Goal: Transaction & Acquisition: Obtain resource

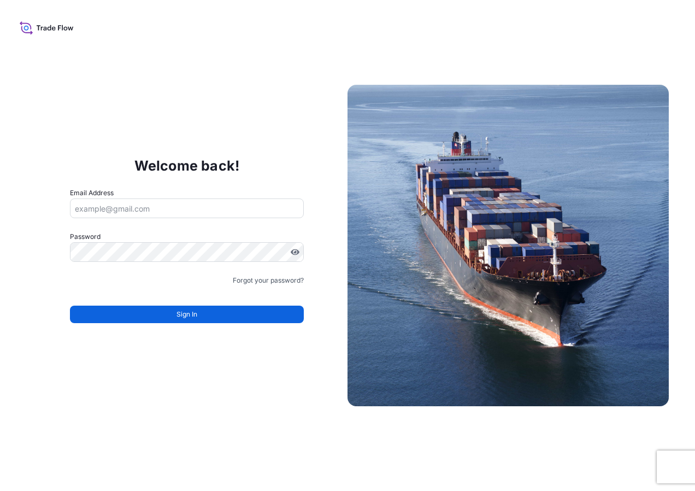
click at [174, 202] on input "Email Address" at bounding box center [187, 208] width 234 height 20
type input "snunez@mitsubishiingredients.com"
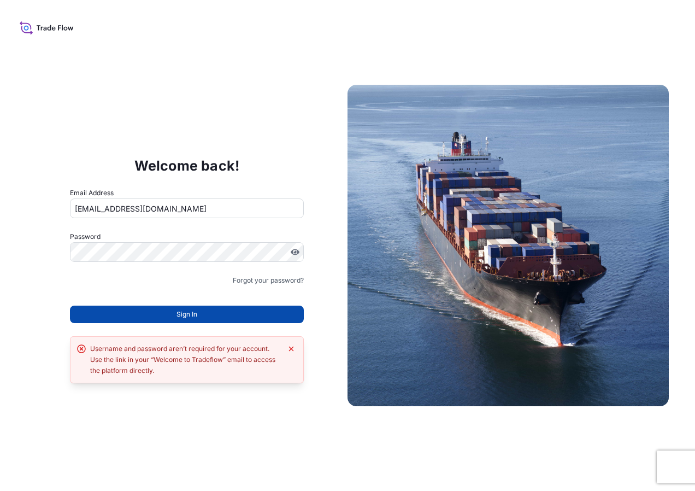
click at [144, 318] on button "Sign In" at bounding box center [187, 313] width 234 height 17
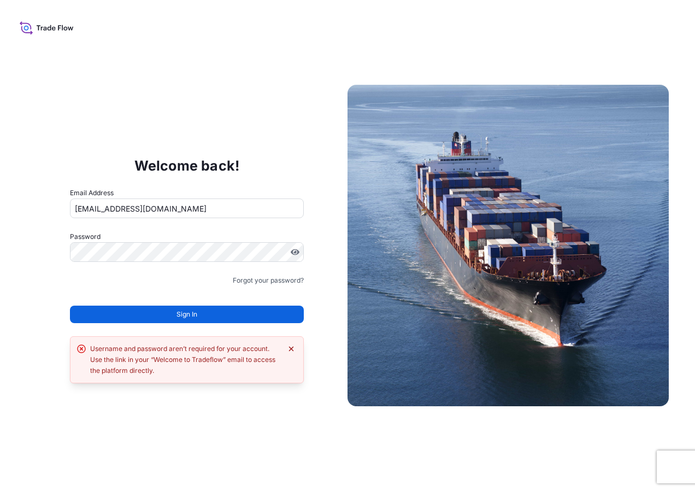
click at [294, 348] on icon "Dismiss error" at bounding box center [291, 348] width 9 height 9
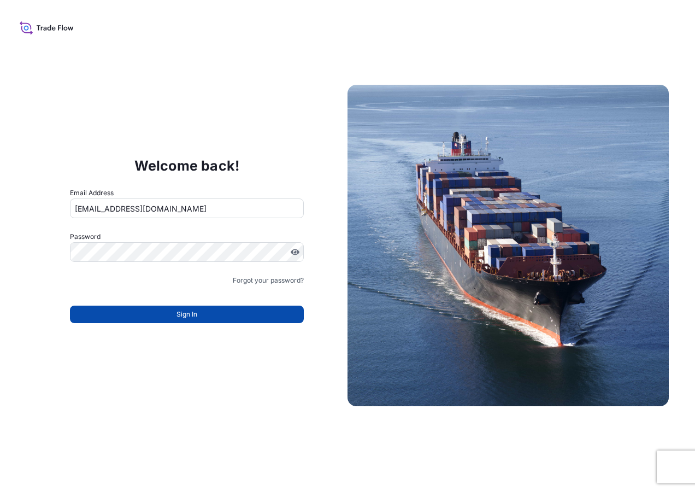
click at [243, 310] on button "Sign In" at bounding box center [187, 313] width 234 height 17
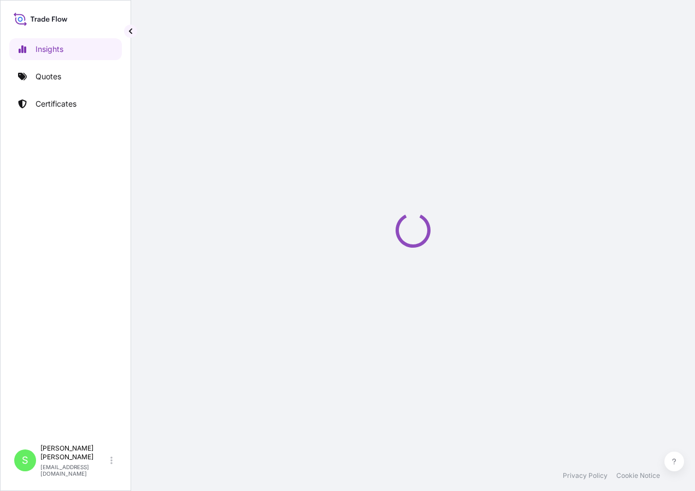
select select "2025"
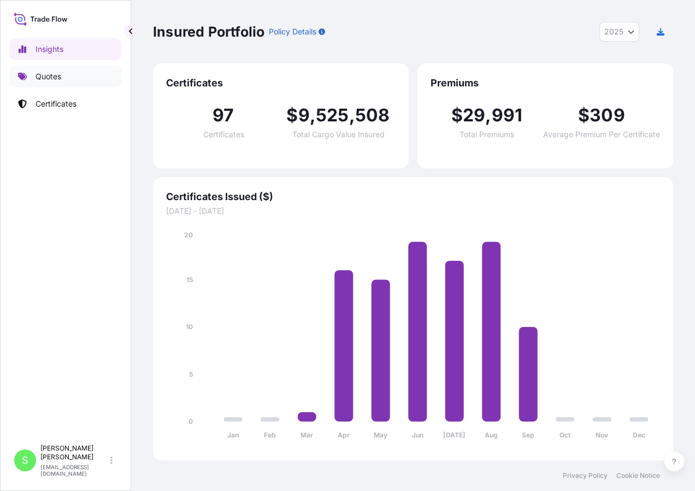
click at [60, 72] on p "Quotes" at bounding box center [49, 76] width 26 height 11
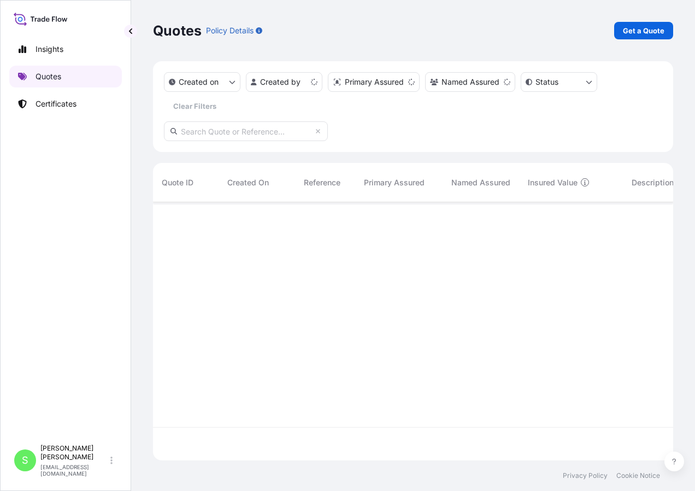
scroll to position [256, 512]
click at [632, 36] on link "Get a Quote" at bounding box center [643, 30] width 59 height 17
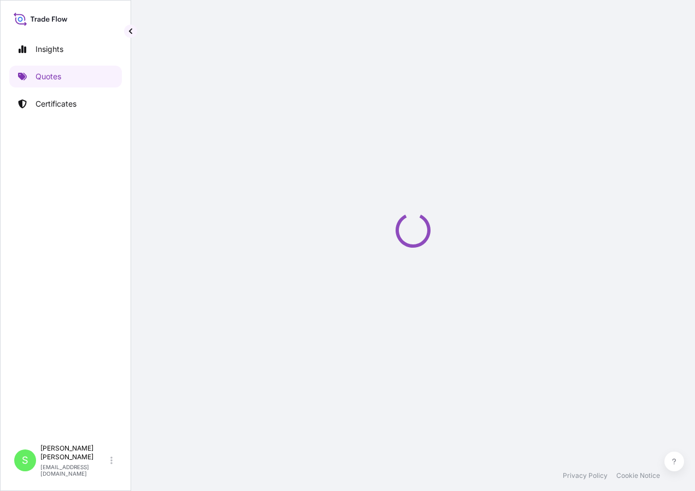
select select "Ocean Vessel"
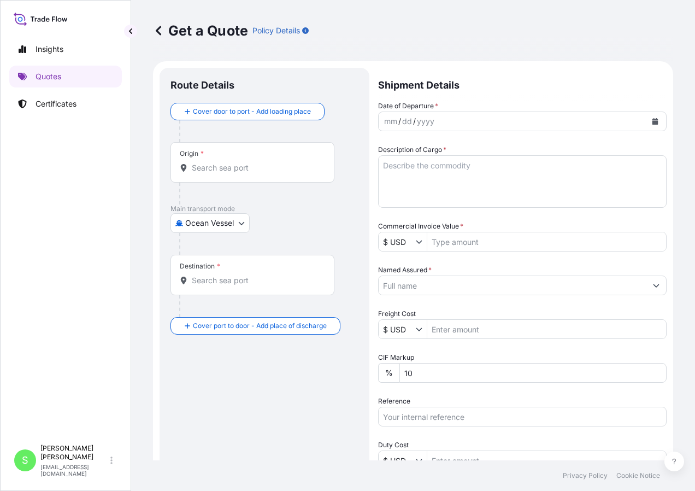
scroll to position [17, 0]
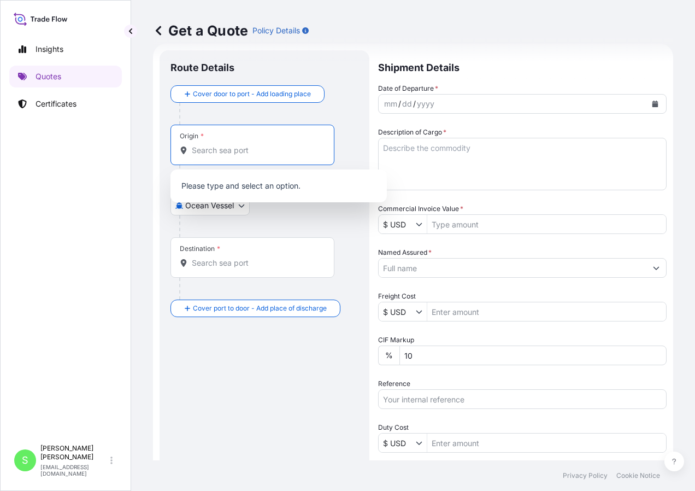
click at [226, 152] on input "Origin *" at bounding box center [256, 150] width 129 height 11
click at [230, 158] on div "Origin *" at bounding box center [252, 145] width 164 height 40
click at [230, 156] on input "Origin * Please select an origin" at bounding box center [256, 150] width 129 height 11
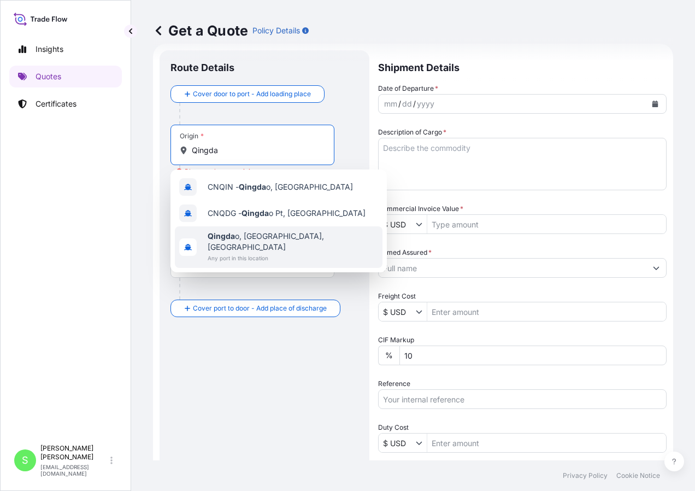
click at [262, 232] on span "Qingda o, [GEOGRAPHIC_DATA], [GEOGRAPHIC_DATA]" at bounding box center [293, 242] width 170 height 22
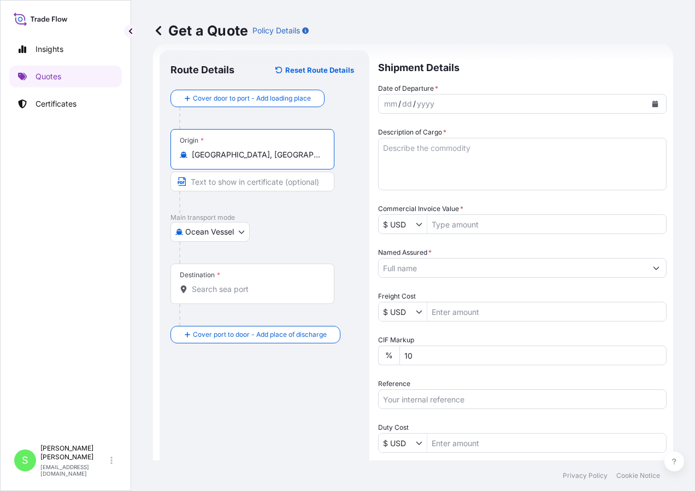
type input "[GEOGRAPHIC_DATA], [GEOGRAPHIC_DATA], [GEOGRAPHIC_DATA]"
click at [239, 182] on input "Text to appear on certificate" at bounding box center [252, 182] width 164 height 20
click at [206, 293] on input "Destination *" at bounding box center [256, 289] width 129 height 11
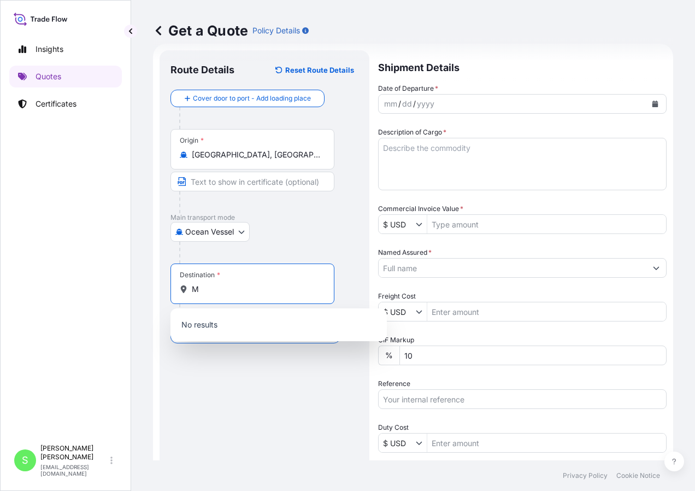
type input "M"
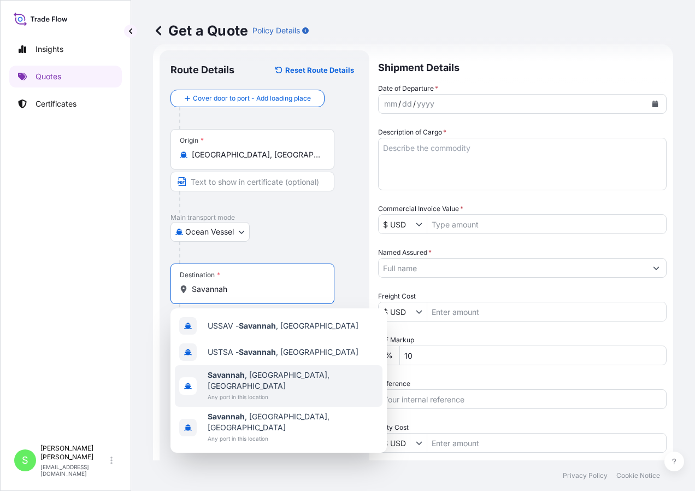
click at [273, 391] on span "Any port in this location" at bounding box center [293, 396] width 170 height 11
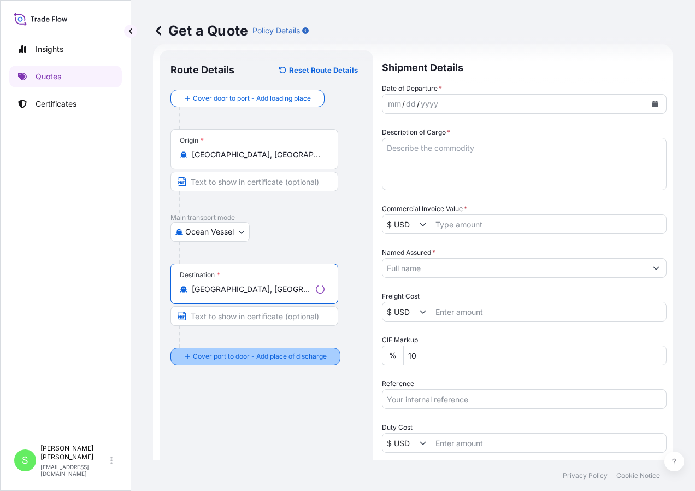
type input "[GEOGRAPHIC_DATA], [GEOGRAPHIC_DATA], [GEOGRAPHIC_DATA]"
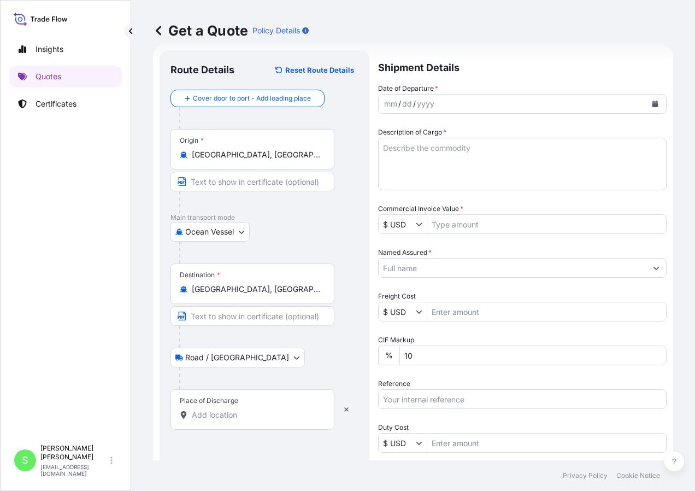
click at [211, 408] on div "Place of Discharge" at bounding box center [252, 409] width 164 height 40
click at [211, 409] on input "Place of Discharge" at bounding box center [256, 414] width 129 height 11
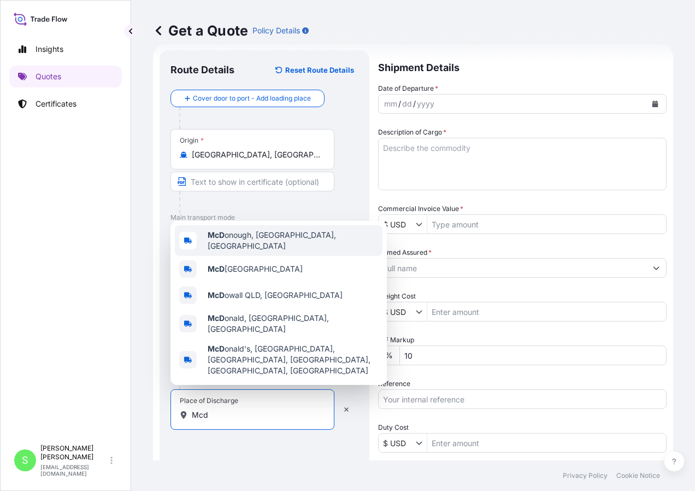
click at [255, 251] on span "[PERSON_NAME], [GEOGRAPHIC_DATA], [GEOGRAPHIC_DATA]" at bounding box center [293, 241] width 170 height 22
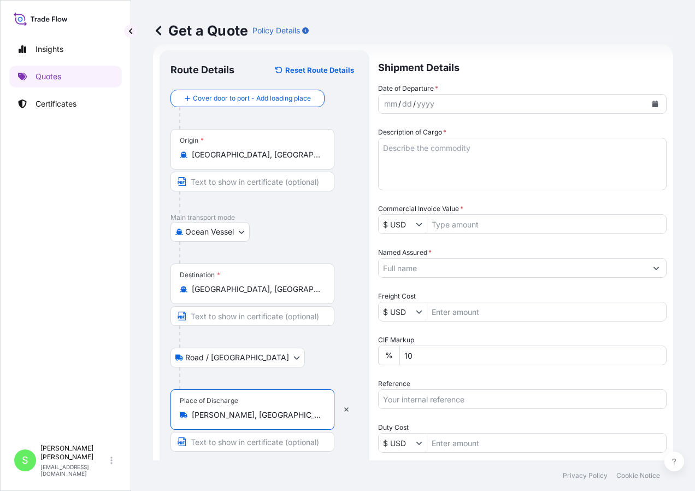
type input "[PERSON_NAME], [GEOGRAPHIC_DATA], [GEOGRAPHIC_DATA]"
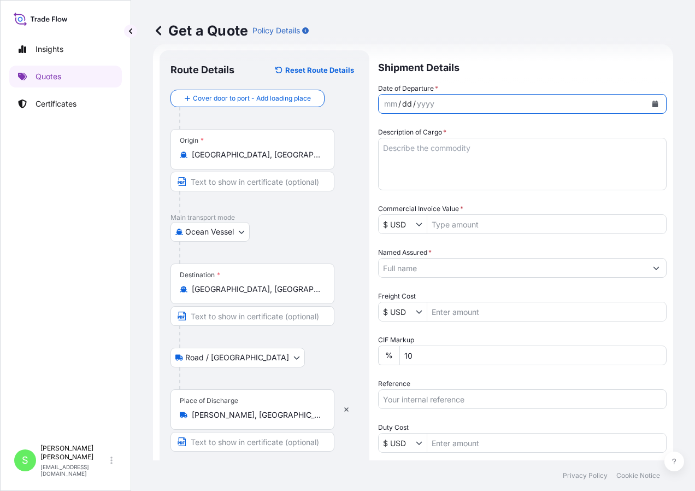
click at [411, 101] on div "dd" at bounding box center [407, 103] width 12 height 13
click at [392, 103] on div "mm" at bounding box center [390, 103] width 15 height 13
click at [396, 101] on div "4" at bounding box center [399, 103] width 7 height 13
click at [415, 104] on div "10 / 4 / 5" at bounding box center [513, 104] width 268 height 20
click at [651, 107] on button "Calendar" at bounding box center [654, 103] width 17 height 17
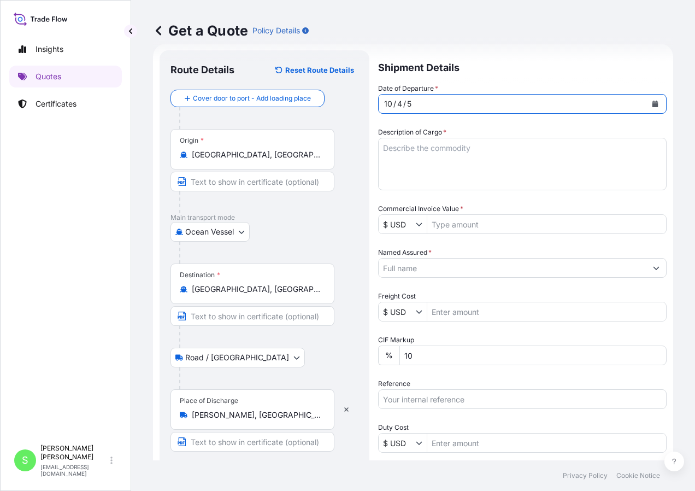
click at [420, 108] on div "10 / 4 / 5" at bounding box center [513, 104] width 268 height 20
click at [407, 105] on div "5" at bounding box center [409, 103] width 7 height 13
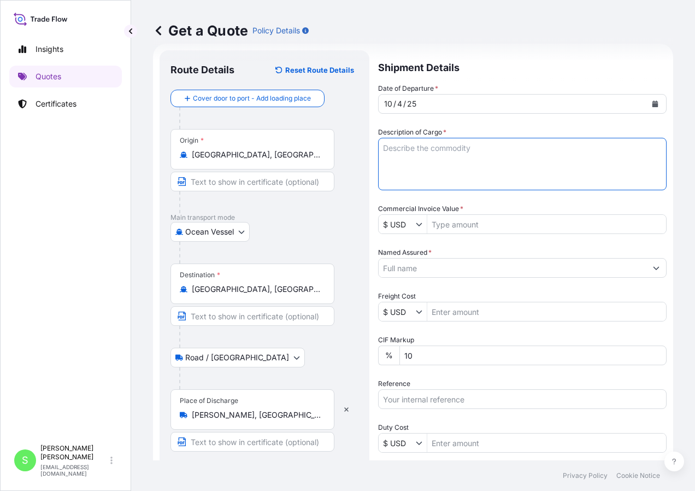
click at [405, 154] on textarea "Description of Cargo *" at bounding box center [522, 164] width 289 height 52
type textarea "15,300KG OF [MEDICAL_DATA] & 2700KG OF [MEDICAL_DATA]"
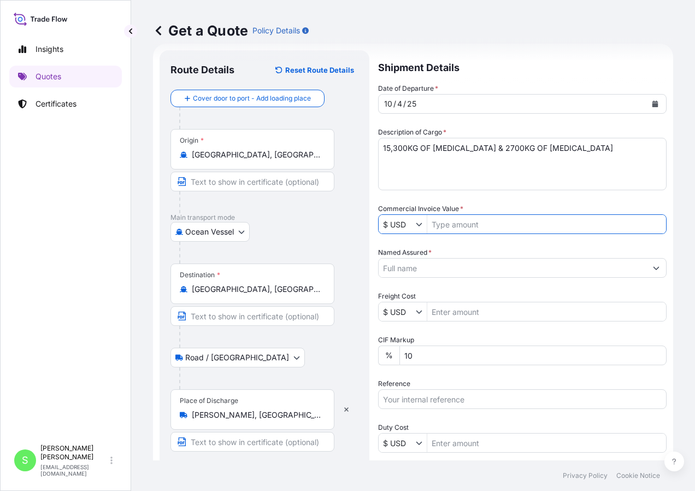
click at [479, 231] on input "Commercial Invoice Value *" at bounding box center [546, 224] width 239 height 20
type input "40,455"
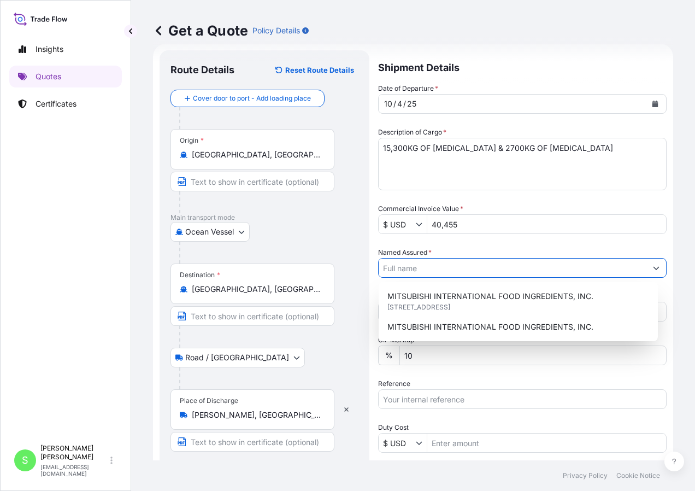
click at [409, 269] on input "Named Assured *" at bounding box center [513, 268] width 268 height 20
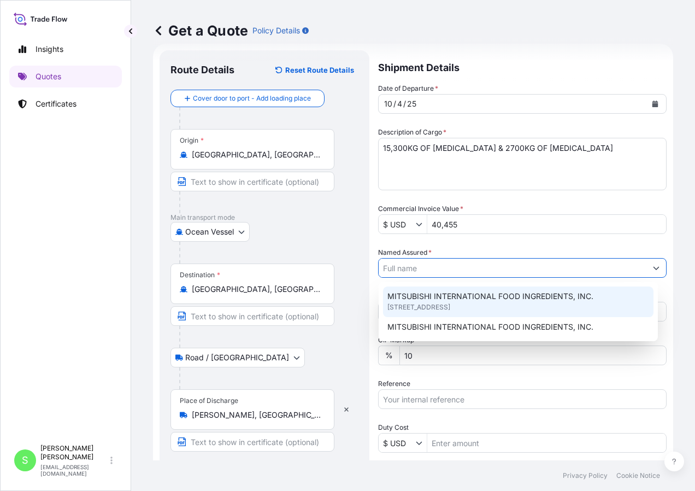
click at [622, 300] on div "MITSUBISHI INTERNATIONAL FOOD INGREDIENTS, INC. [STREET_ADDRESS] MITSUBISHI INT…" at bounding box center [518, 311] width 270 height 50
type input "MITSUBISHI INTERNATIONAL FOOD INGREDIENTS, INC."
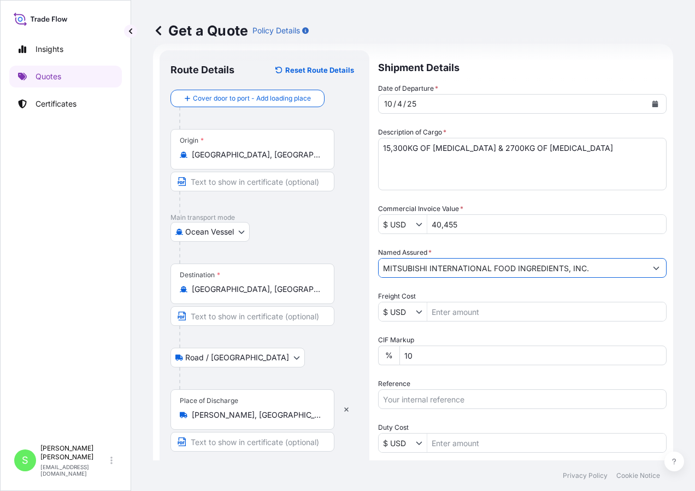
click at [602, 307] on input "Freight Cost" at bounding box center [546, 312] width 239 height 20
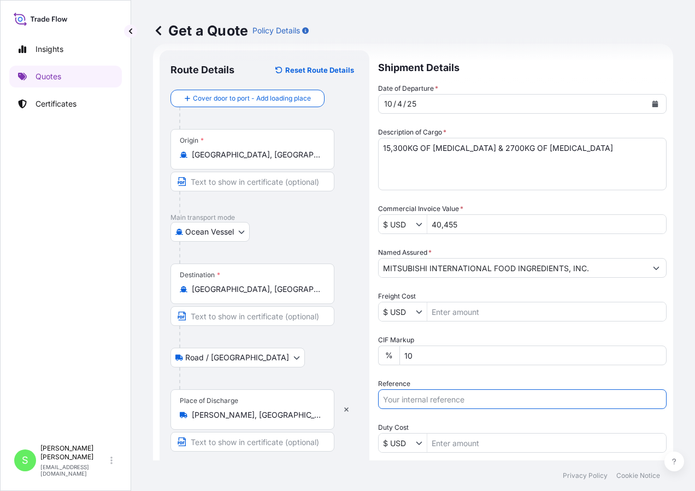
click at [418, 394] on input "Reference" at bounding box center [522, 399] width 289 height 20
type input "4500004832"
click at [561, 437] on input "Duty Cost" at bounding box center [546, 443] width 239 height 20
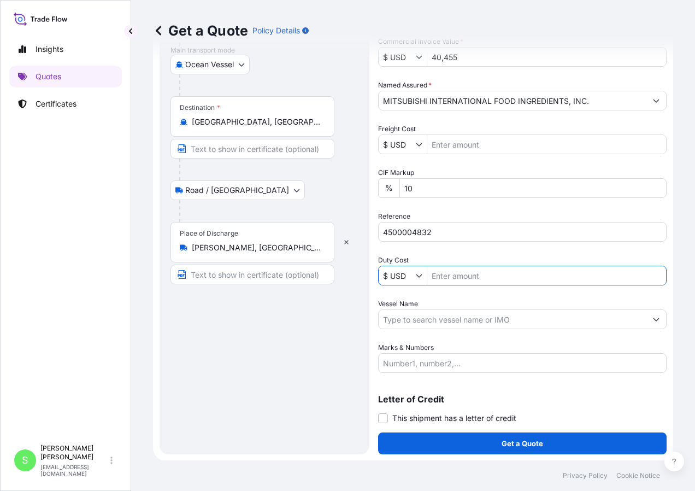
scroll to position [185, 0]
click at [429, 316] on input "Vessel Name" at bounding box center [513, 319] width 268 height 20
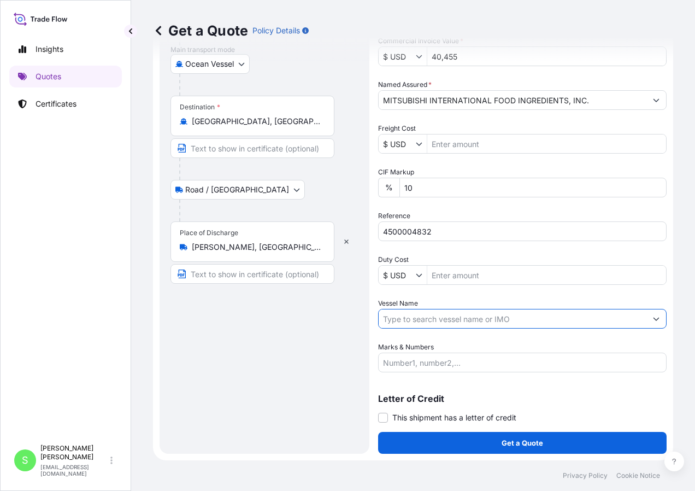
type input "t"
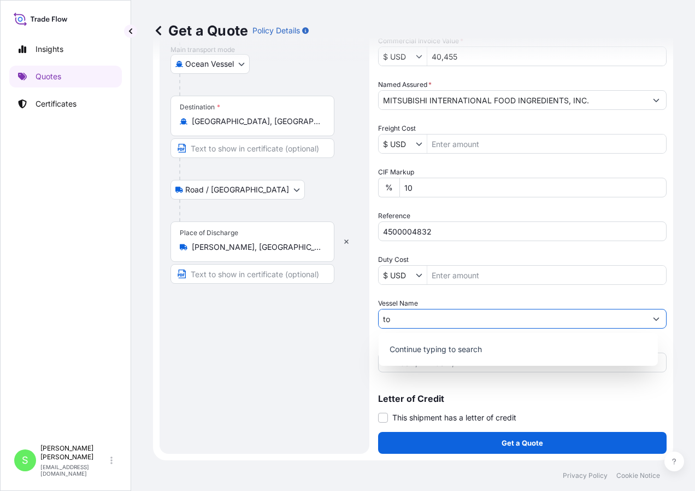
type input "t"
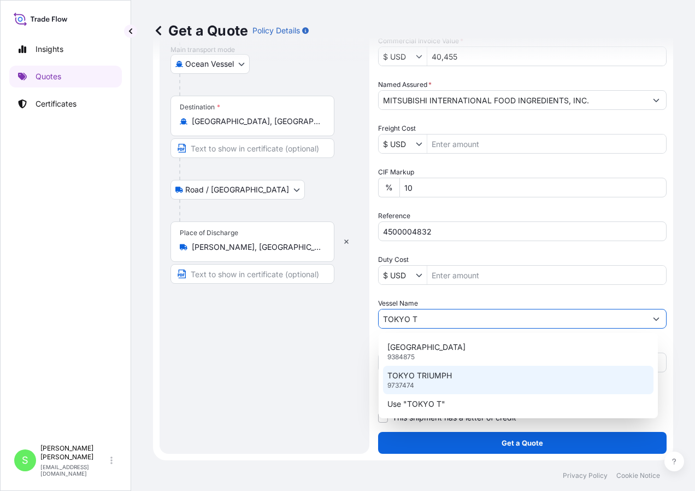
click at [457, 371] on div "TOKYO TRIUMPH 9737474" at bounding box center [518, 380] width 270 height 28
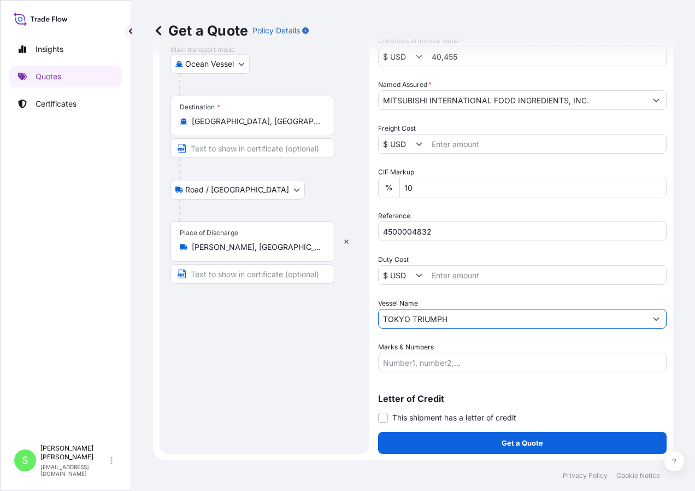
type input "TOKYO TRIUMPH"
click at [417, 359] on input "Marks & Numbers" at bounding box center [522, 362] width 289 height 20
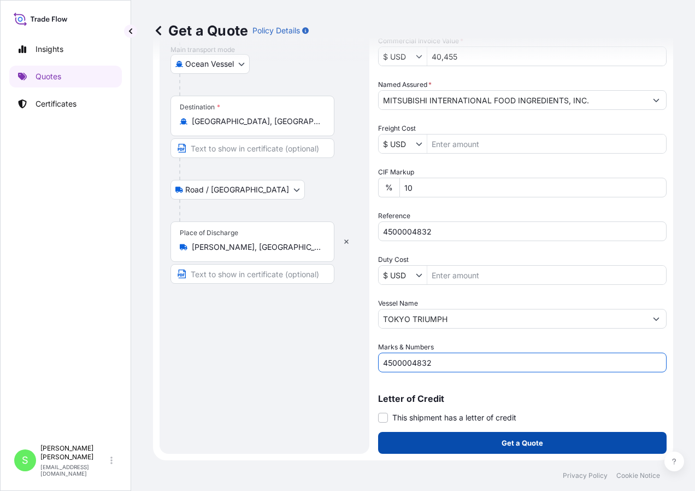
type input "4500004832"
click at [473, 442] on button "Get a Quote" at bounding box center [522, 443] width 289 height 22
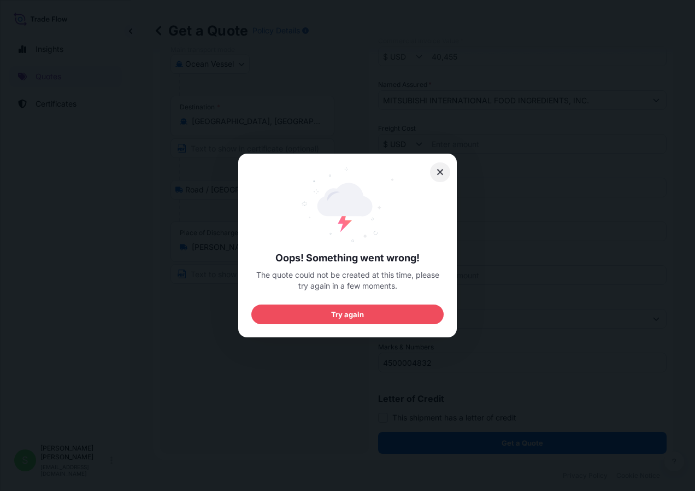
click at [438, 173] on icon at bounding box center [441, 172] width 8 height 10
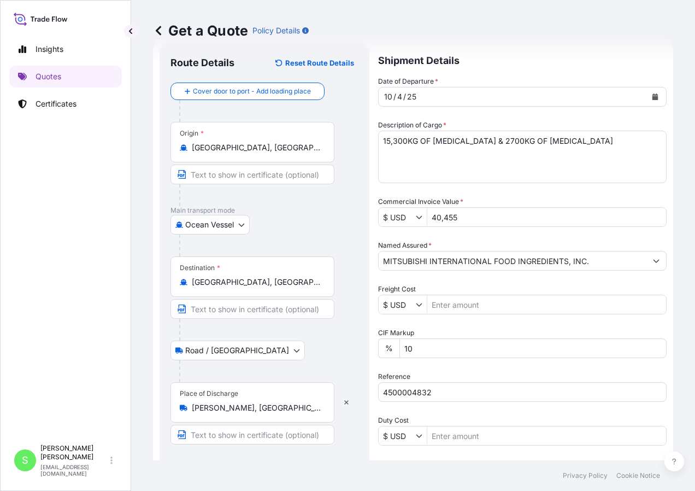
scroll to position [17, 0]
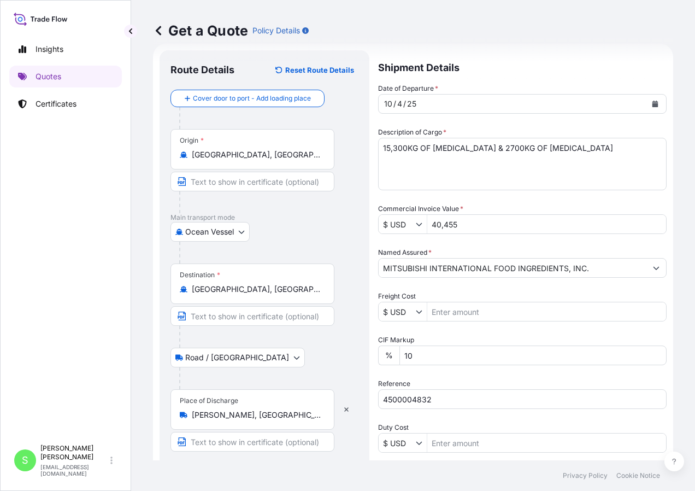
click at [652, 103] on icon "Calendar" at bounding box center [655, 104] width 7 height 7
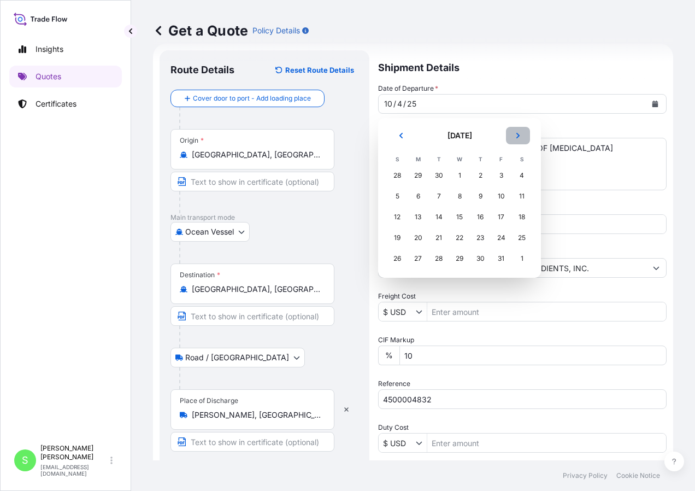
click at [511, 141] on button "Next" at bounding box center [518, 135] width 24 height 17
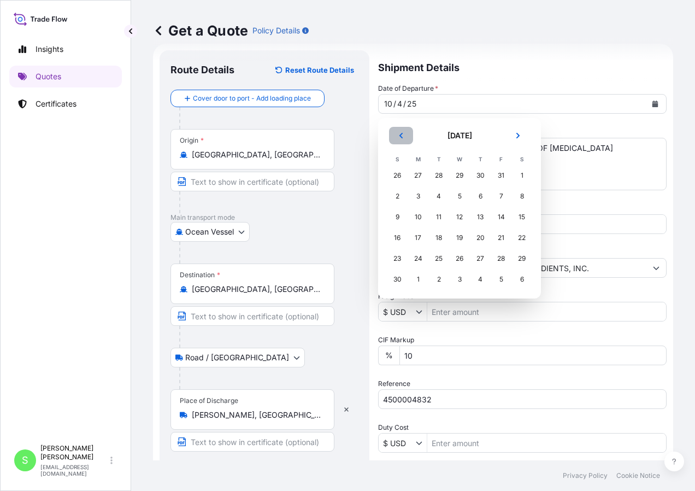
click at [407, 137] on button "Previous" at bounding box center [401, 135] width 24 height 17
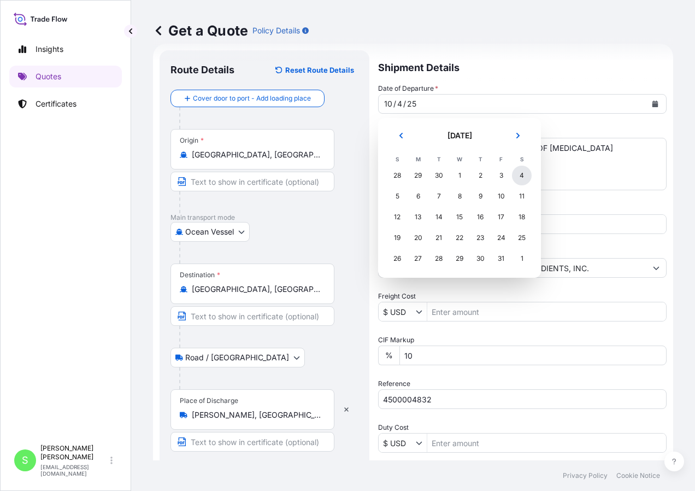
click at [522, 171] on div "4" at bounding box center [522, 176] width 20 height 20
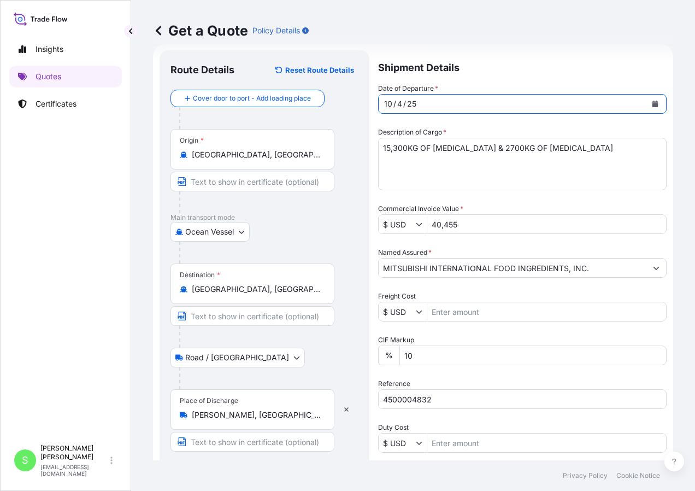
scroll to position [185, 0]
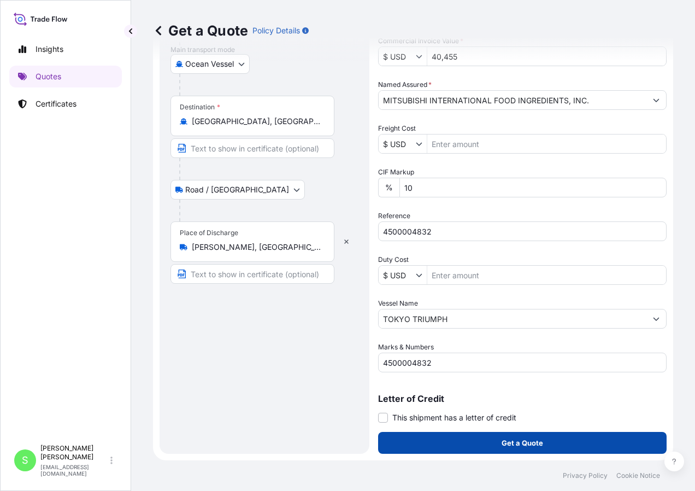
click at [552, 438] on button "Get a Quote" at bounding box center [522, 443] width 289 height 22
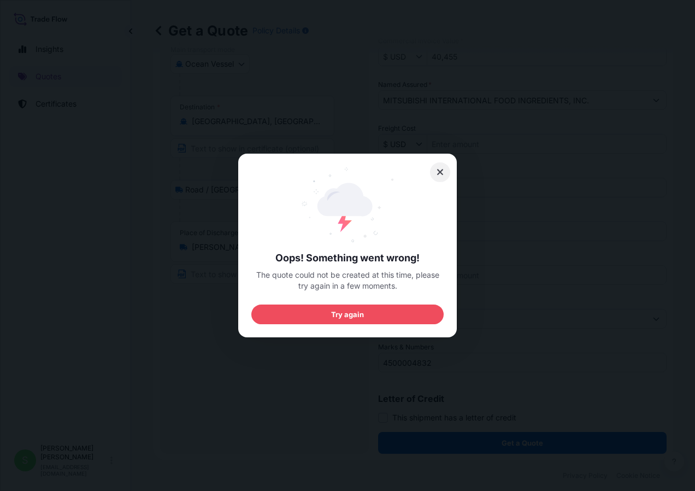
click at [440, 169] on icon at bounding box center [441, 172] width 8 height 10
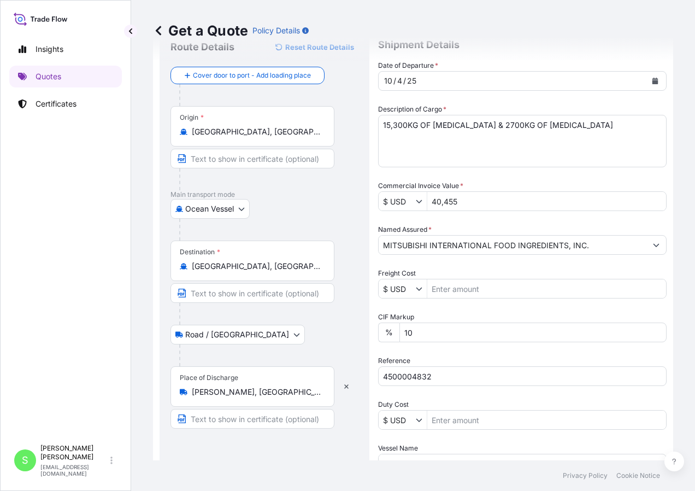
scroll to position [17, 0]
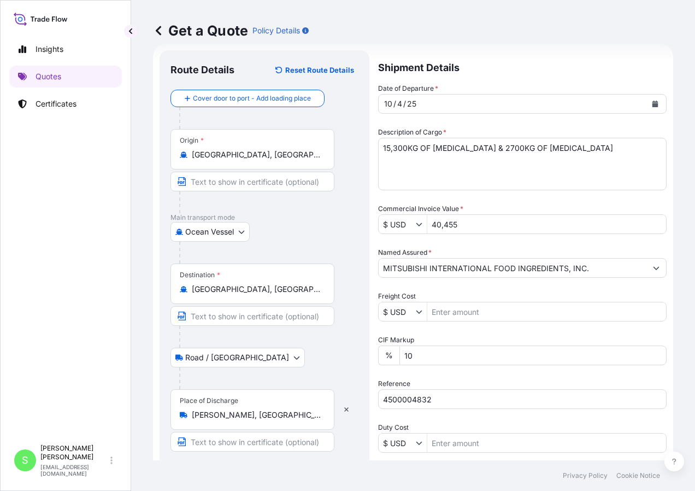
click at [285, 160] on input "[GEOGRAPHIC_DATA], [GEOGRAPHIC_DATA], [GEOGRAPHIC_DATA]" at bounding box center [256, 154] width 129 height 11
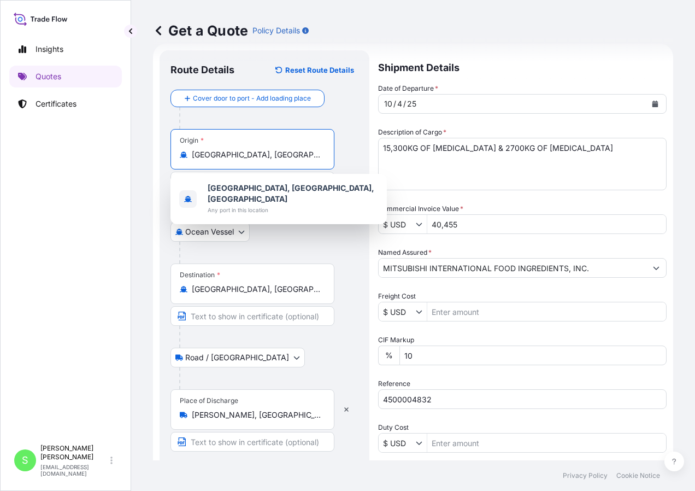
click at [295, 154] on input "[GEOGRAPHIC_DATA], [GEOGRAPHIC_DATA], [GEOGRAPHIC_DATA]" at bounding box center [256, 154] width 129 height 11
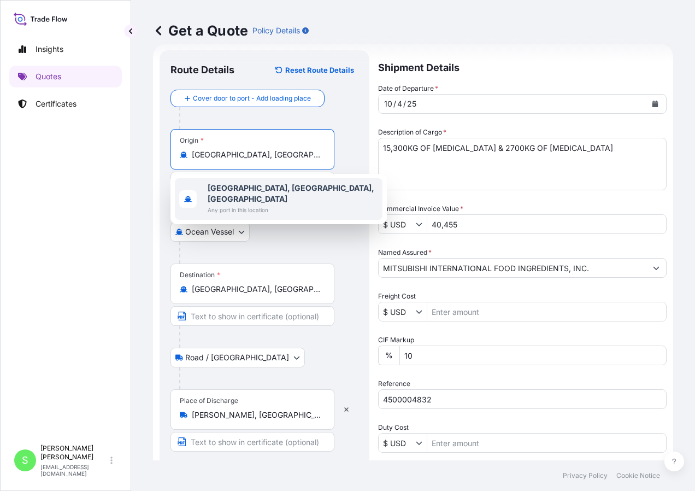
click at [281, 191] on b "[GEOGRAPHIC_DATA], [GEOGRAPHIC_DATA], [GEOGRAPHIC_DATA]" at bounding box center [291, 193] width 167 height 20
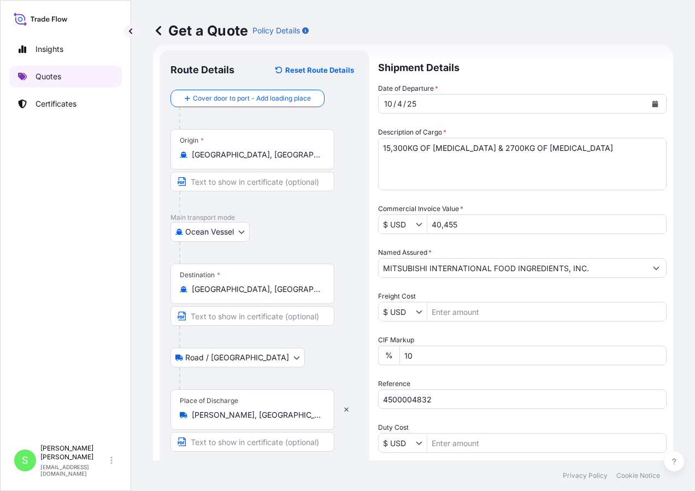
click at [66, 76] on link "Quotes" at bounding box center [65, 77] width 113 height 22
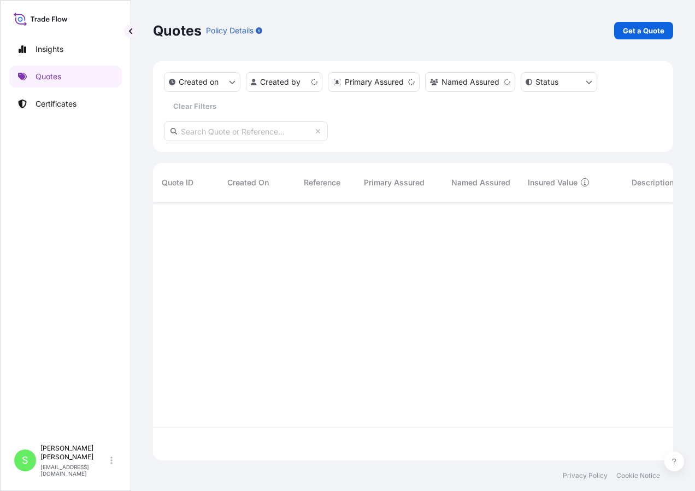
scroll to position [256, 512]
click at [662, 33] on p "Get a Quote" at bounding box center [644, 30] width 42 height 11
select select "Ocean Vessel"
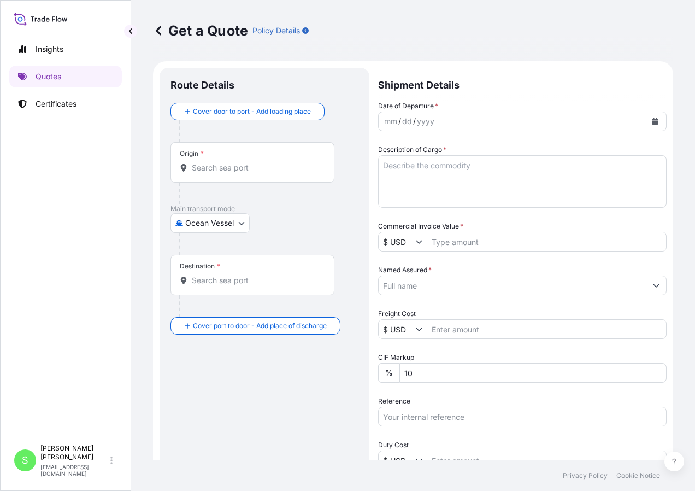
scroll to position [17, 0]
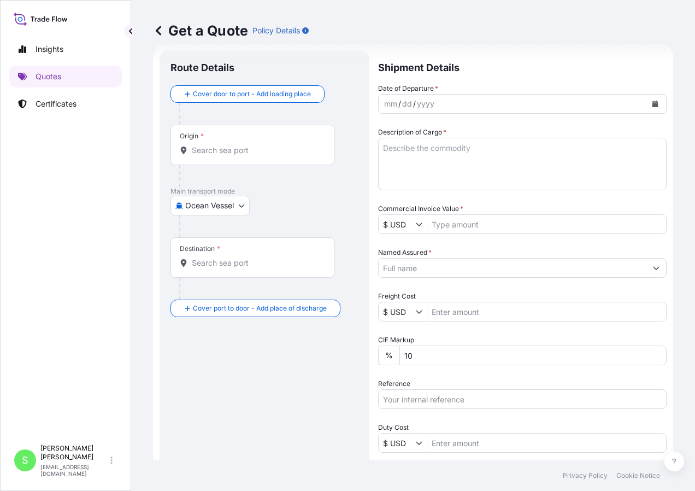
click at [220, 157] on div "Origin *" at bounding box center [252, 145] width 164 height 40
click at [220, 156] on input "Origin *" at bounding box center [256, 150] width 129 height 11
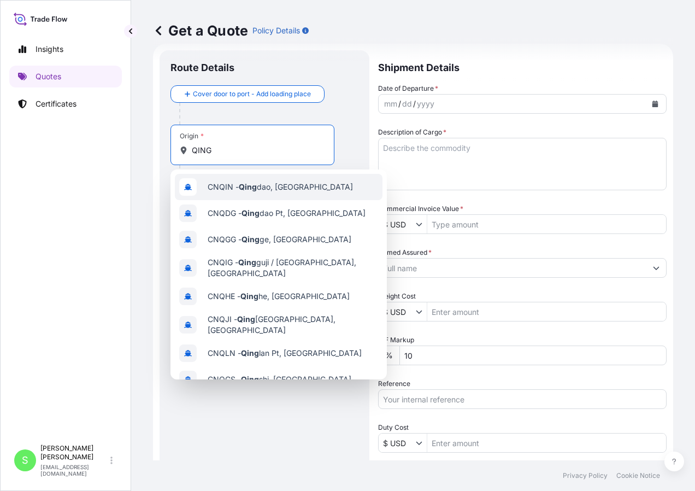
click at [250, 194] on div "CNQIN - [PERSON_NAME], [GEOGRAPHIC_DATA]" at bounding box center [279, 187] width 208 height 26
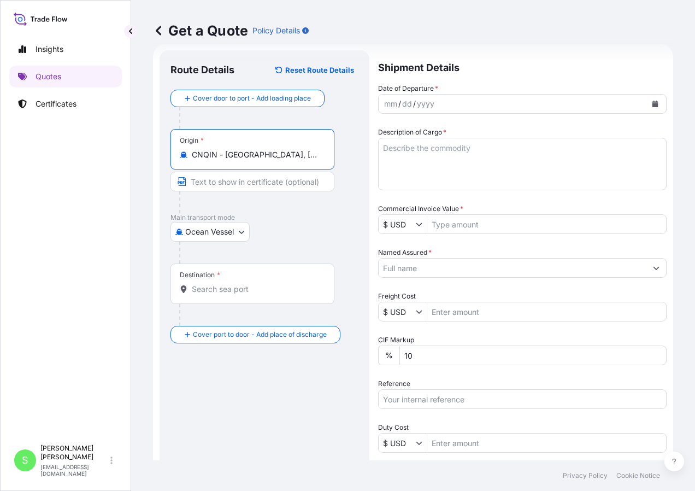
type input "CNQIN - [GEOGRAPHIC_DATA], [GEOGRAPHIC_DATA]"
click at [192, 292] on input "Destination *" at bounding box center [256, 289] width 129 height 11
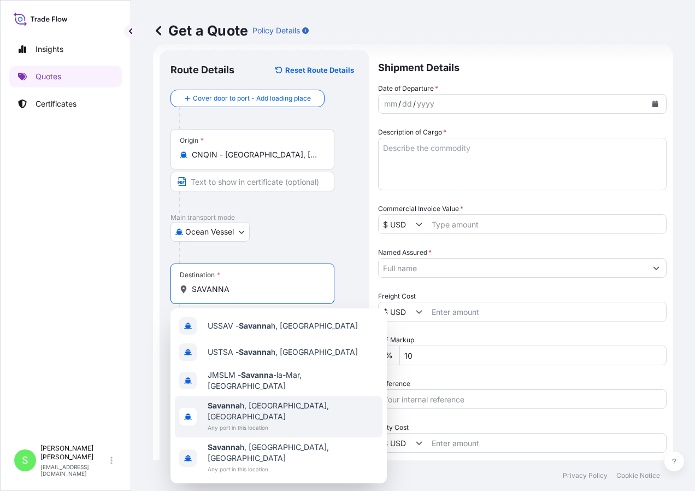
click at [238, 422] on span "Any port in this location" at bounding box center [293, 427] width 170 height 11
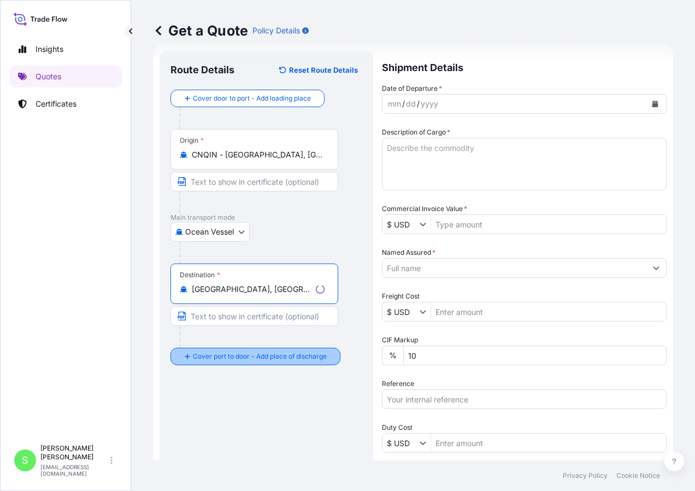
type input "[GEOGRAPHIC_DATA], [GEOGRAPHIC_DATA], [GEOGRAPHIC_DATA]"
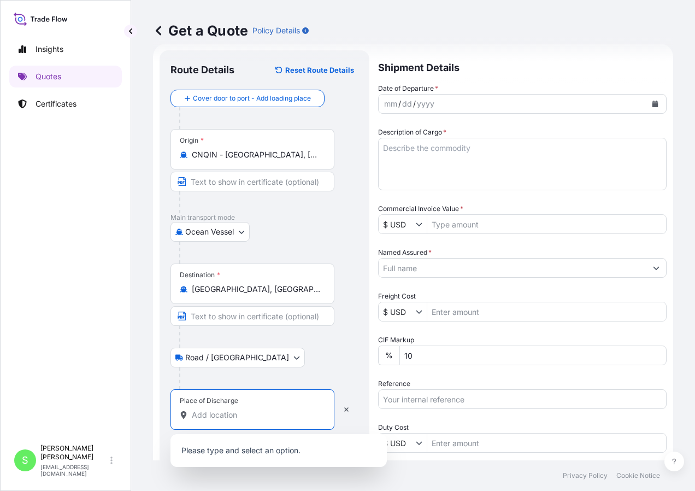
click at [198, 413] on input "Place of Discharge" at bounding box center [256, 414] width 129 height 11
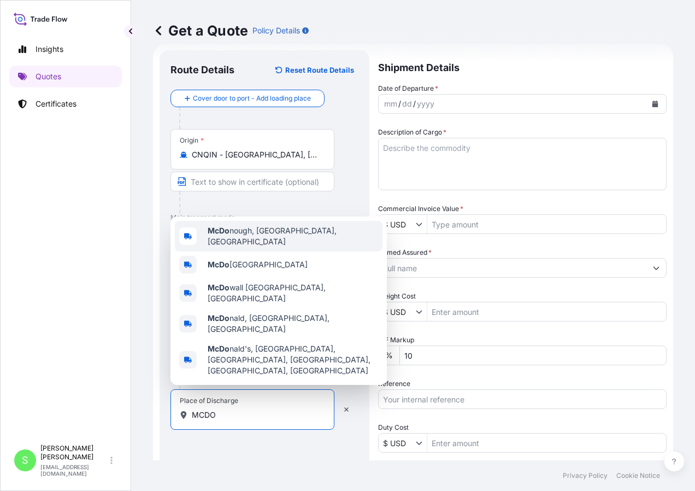
click at [291, 251] on div "McDo nough, [GEOGRAPHIC_DATA], [GEOGRAPHIC_DATA]" at bounding box center [279, 236] width 208 height 31
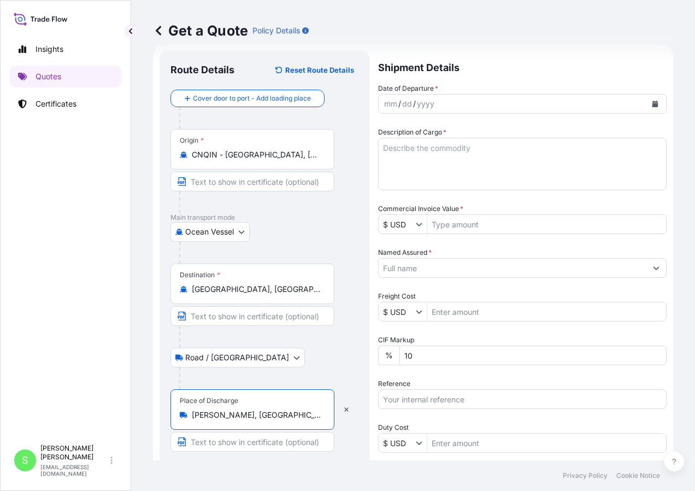
type input "[PERSON_NAME], [GEOGRAPHIC_DATA], [GEOGRAPHIC_DATA]"
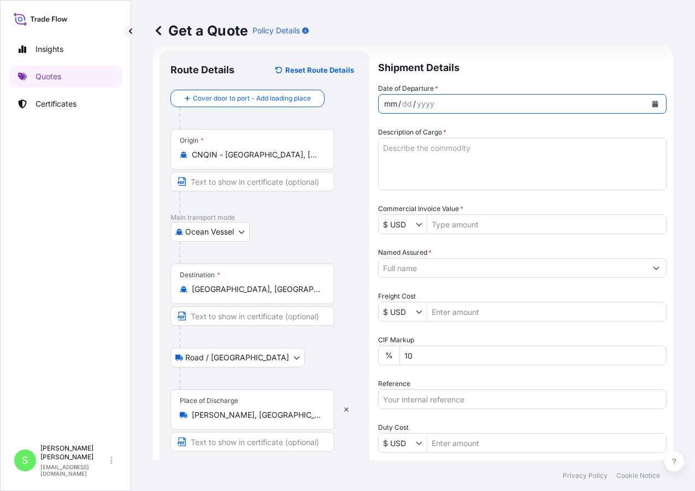
click at [384, 101] on div "mm" at bounding box center [390, 103] width 15 height 13
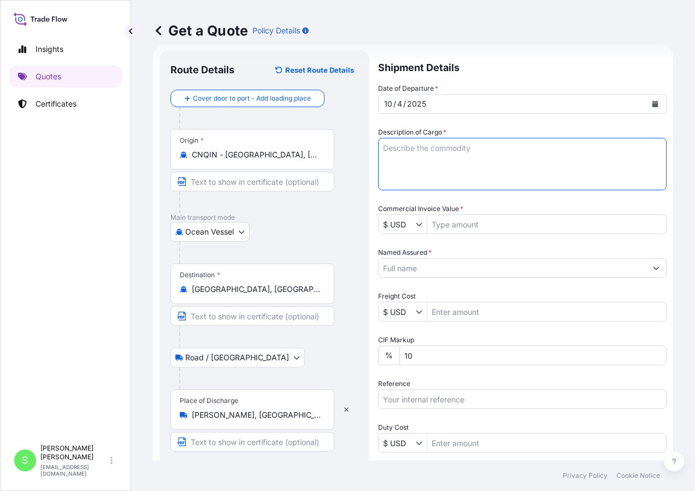
click at [404, 155] on textarea "Description of Cargo *" at bounding box center [522, 164] width 289 height 52
type textarea "15,300KG OF [MEDICAL_DATA] & 2700KG OF [MEDICAL_DATA]"
click at [491, 230] on input "Commercial Invoice Value *" at bounding box center [546, 224] width 239 height 20
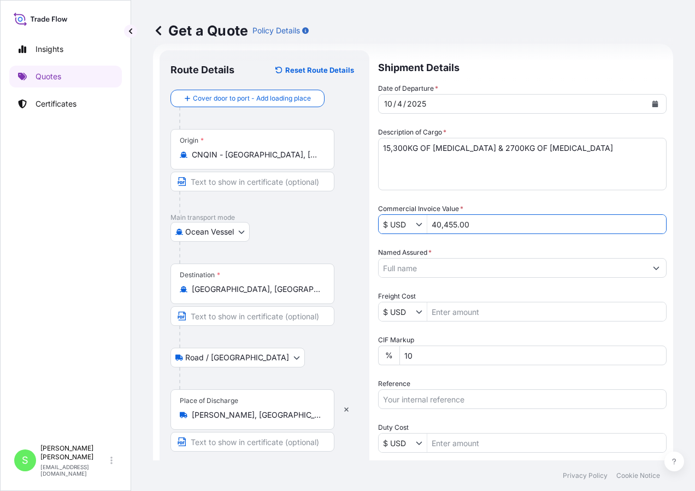
type input "40,455"
click at [444, 258] on div at bounding box center [522, 268] width 289 height 20
click at [439, 271] on input "Named Assured *" at bounding box center [513, 268] width 268 height 20
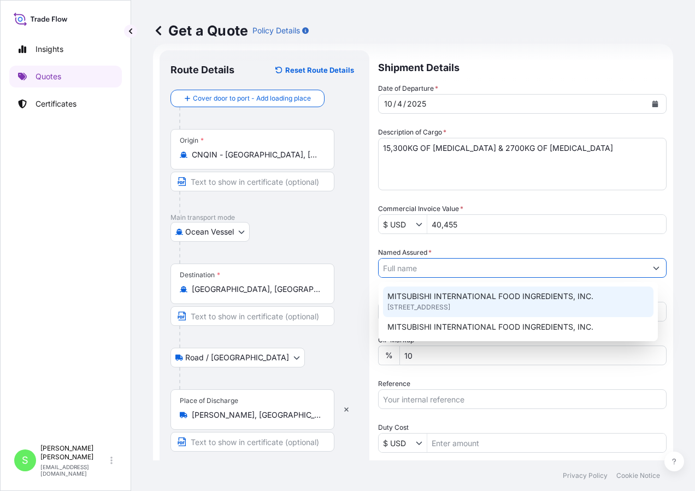
click at [593, 291] on div "MITSUBISHI INTERNATIONAL FOOD INGREDIENTS, INC. [STREET_ADDRESS]" at bounding box center [518, 301] width 270 height 31
type input "MITSUBISHI INTERNATIONAL FOOD INGREDIENTS, INC."
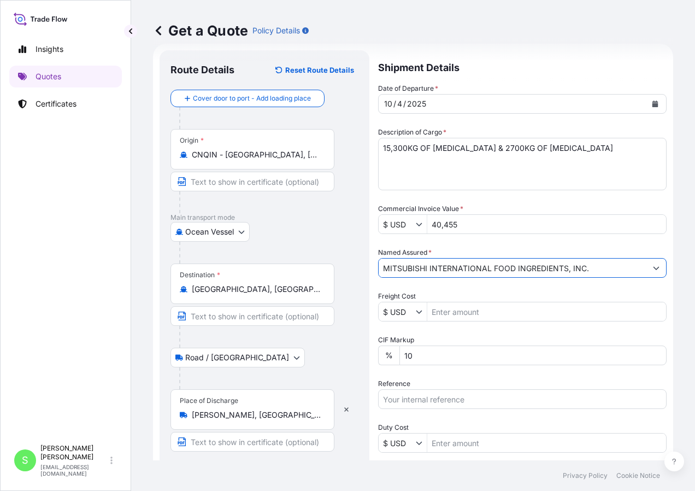
click at [452, 339] on div "CIF Markup % 10" at bounding box center [522, 349] width 289 height 31
click at [426, 403] on input "Reference" at bounding box center [522, 399] width 289 height 20
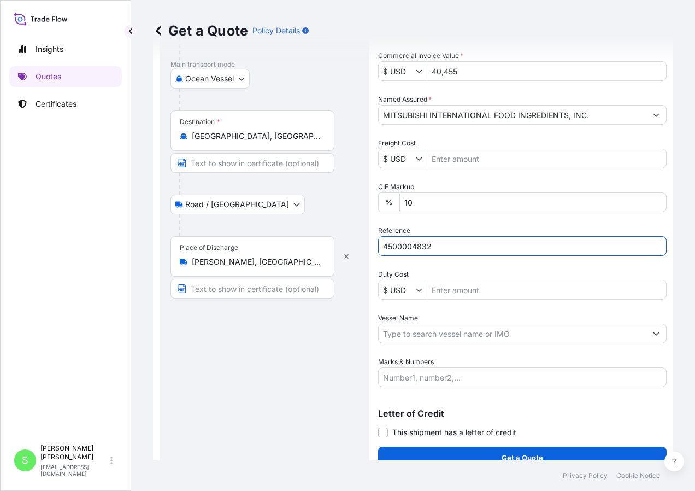
scroll to position [185, 0]
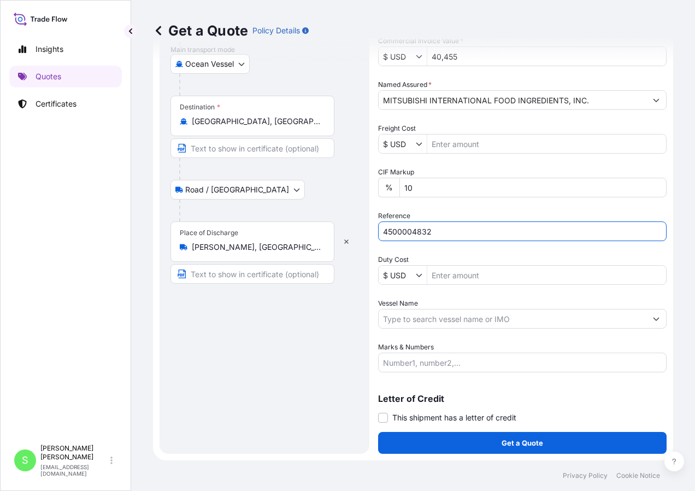
type input "4500004832"
click at [450, 316] on input "Vessel Name" at bounding box center [513, 319] width 268 height 20
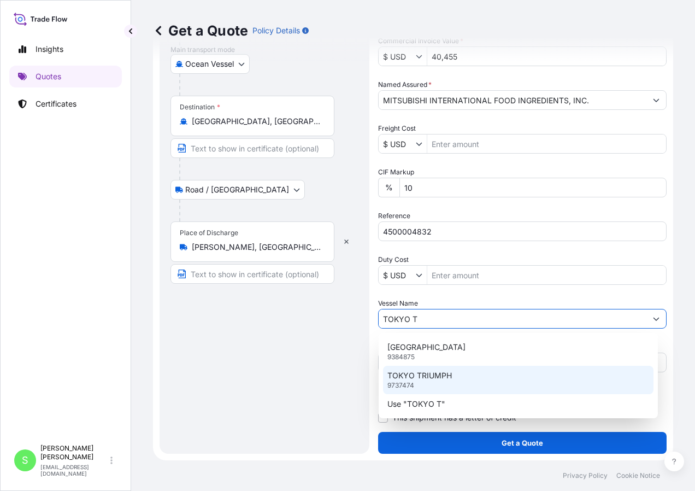
click at [450, 378] on p "TOKYO TRIUMPH" at bounding box center [419, 375] width 64 height 11
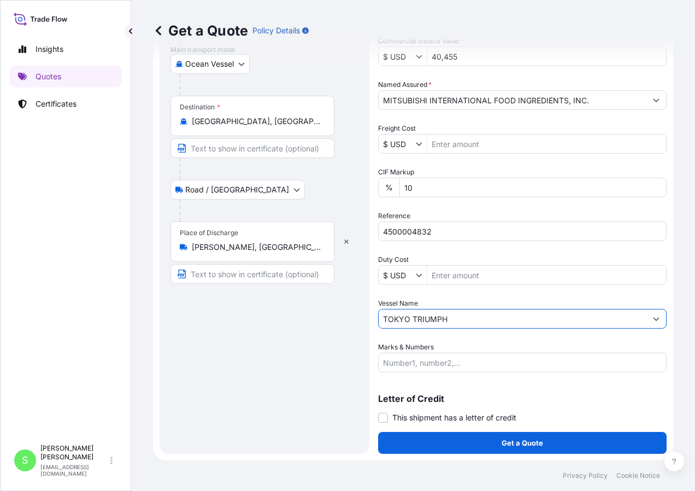
type input "TOKYO TRIUMPH"
click at [428, 366] on input "Marks & Numbers" at bounding box center [522, 362] width 289 height 20
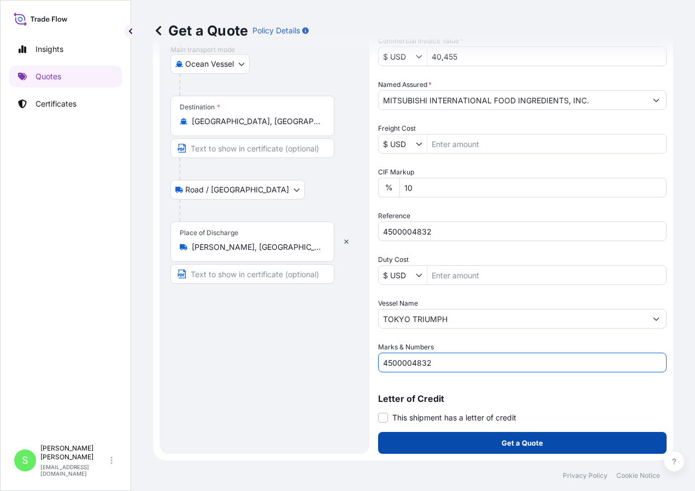
type input "4500004832"
click at [530, 446] on p "Get a Quote" at bounding box center [523, 442] width 42 height 11
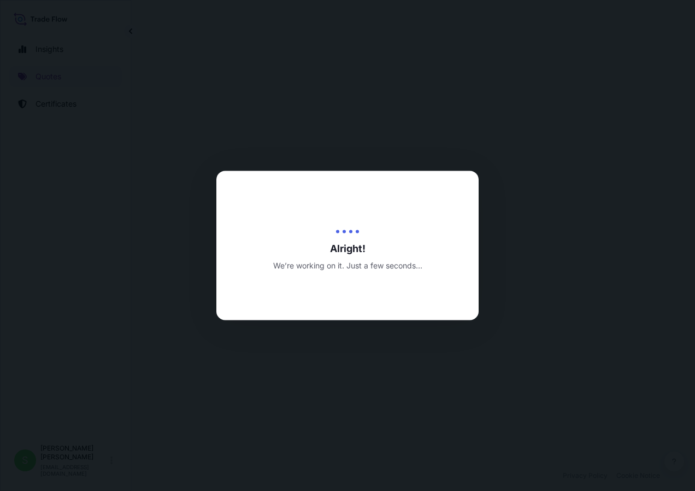
select select "Ocean Vessel"
select select "Road / [GEOGRAPHIC_DATA]"
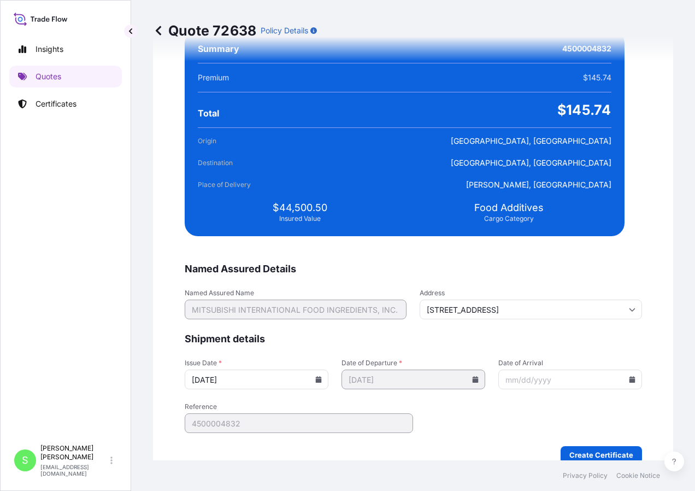
scroll to position [2088, 0]
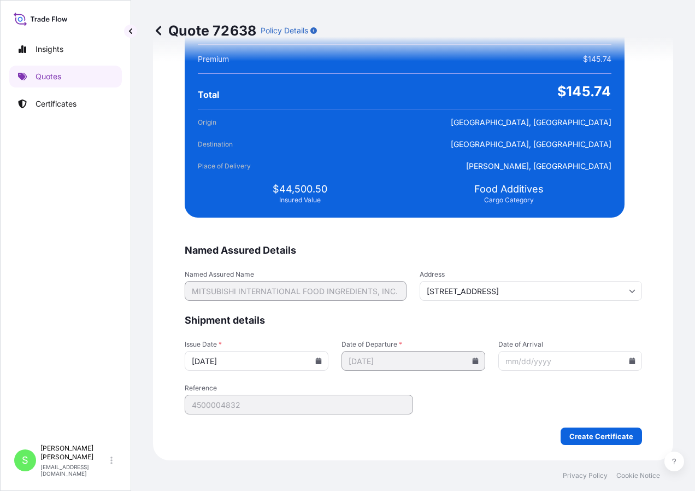
click at [498, 366] on input "Date of Arrival" at bounding box center [570, 361] width 144 height 20
type input "[DATE]"
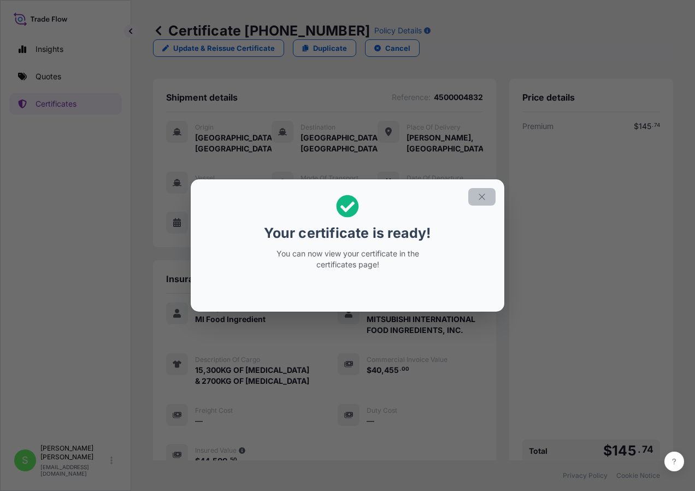
click at [490, 196] on button "button" at bounding box center [481, 196] width 27 height 17
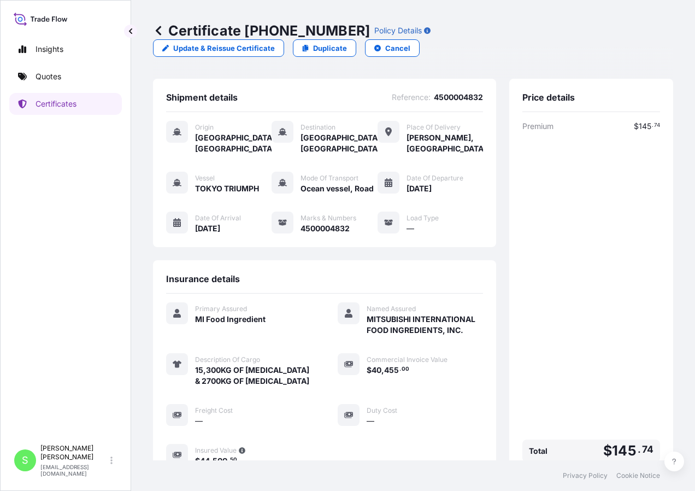
scroll to position [128, 0]
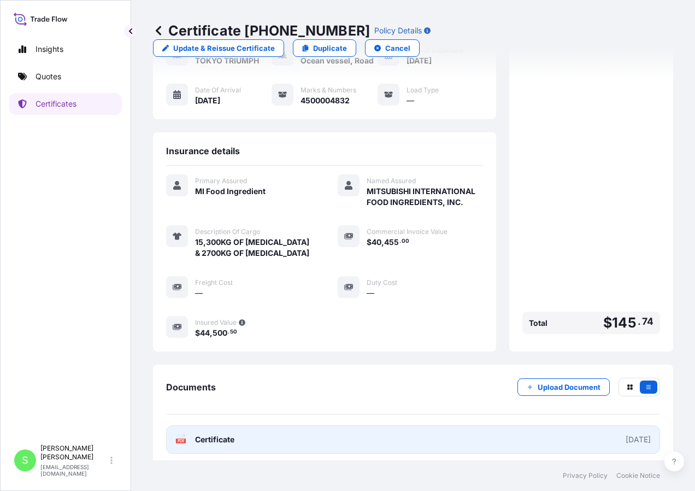
click at [199, 437] on span "Certificate" at bounding box center [214, 439] width 39 height 11
